Goal: Navigation & Orientation: Find specific page/section

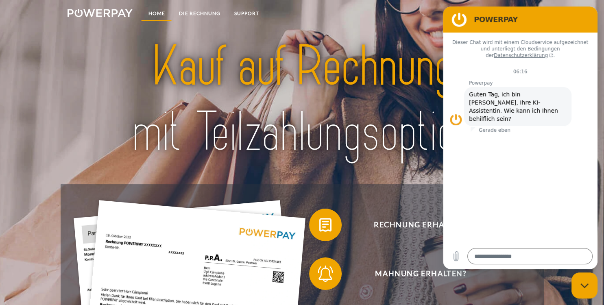
click at [155, 13] on link "Home" at bounding box center [156, 13] width 31 height 15
click at [153, 11] on link "Home" at bounding box center [156, 13] width 31 height 15
click at [245, 11] on link "SUPPORT" at bounding box center [246, 13] width 39 height 15
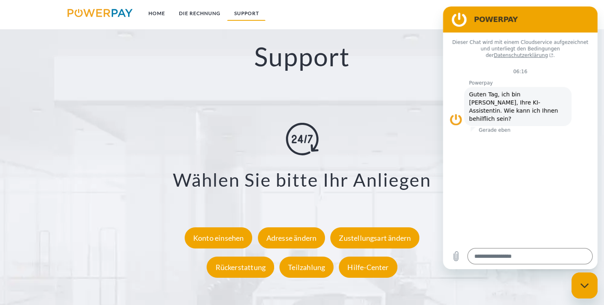
scroll to position [1392, 0]
click at [122, 11] on img at bounding box center [101, 13] width 66 height 8
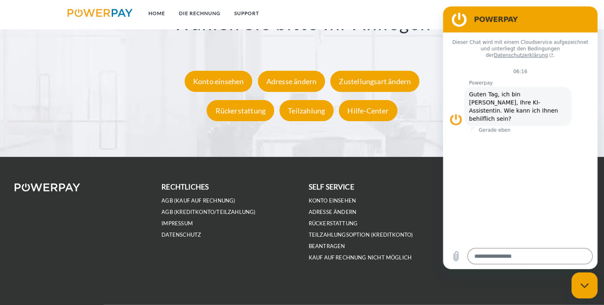
scroll to position [1549, 0]
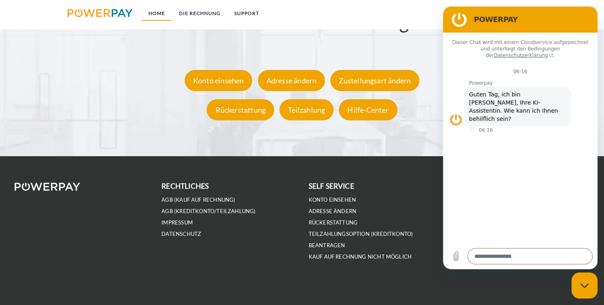
click at [158, 10] on link "Home" at bounding box center [156, 13] width 31 height 15
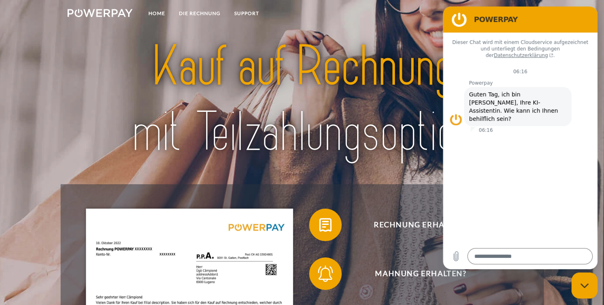
click at [97, 12] on img at bounding box center [101, 13] width 66 height 8
click at [243, 12] on link "SUPPORT" at bounding box center [246, 13] width 39 height 15
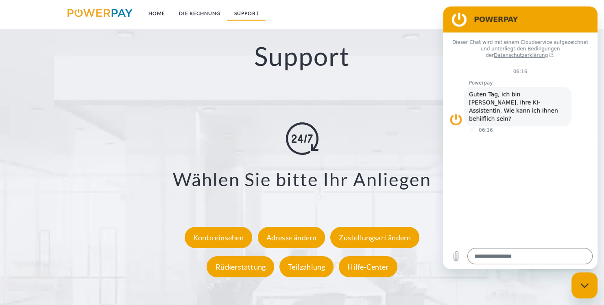
scroll to position [1392, 0]
